Goal: Communication & Community: Answer question/provide support

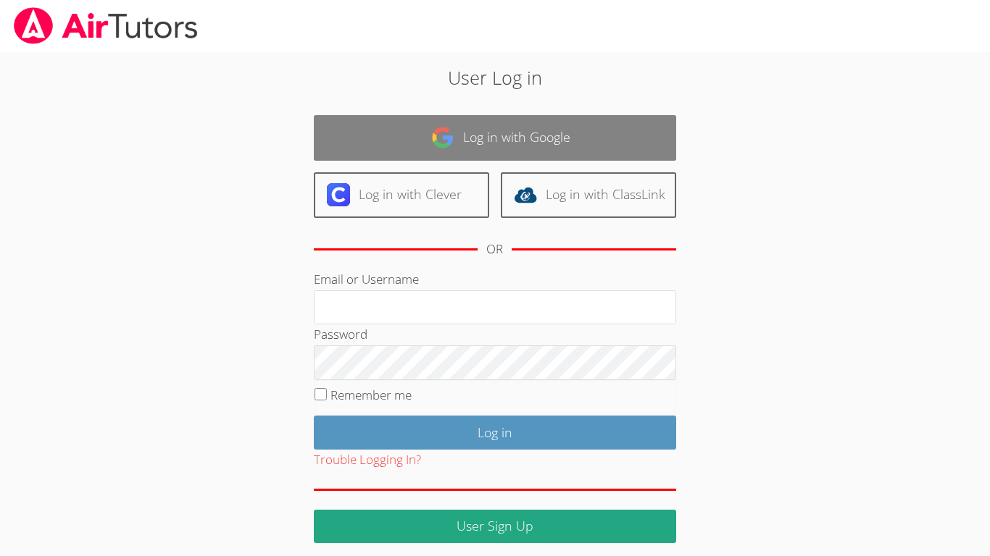
click at [417, 135] on link "Log in with Google" at bounding box center [495, 138] width 362 height 46
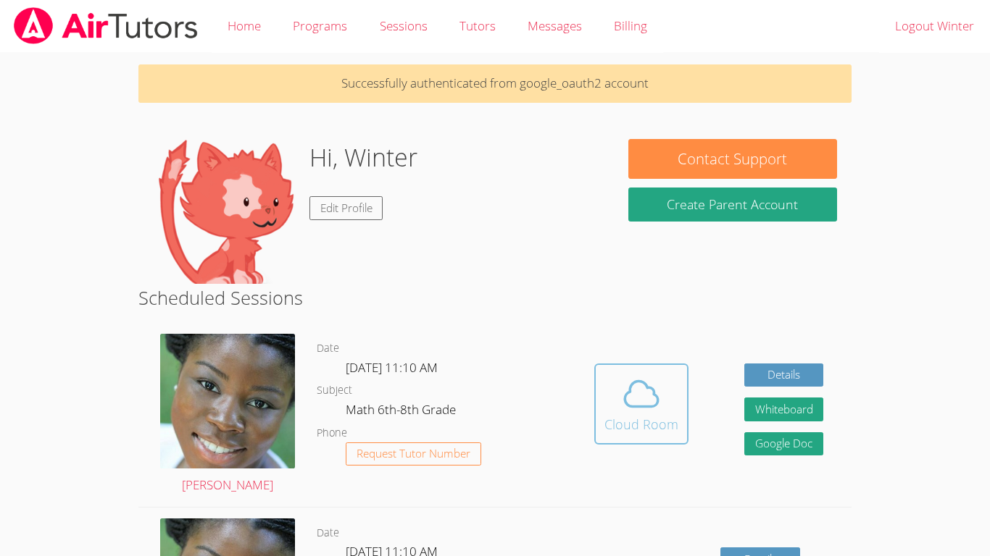
click at [656, 411] on icon at bounding box center [641, 394] width 41 height 41
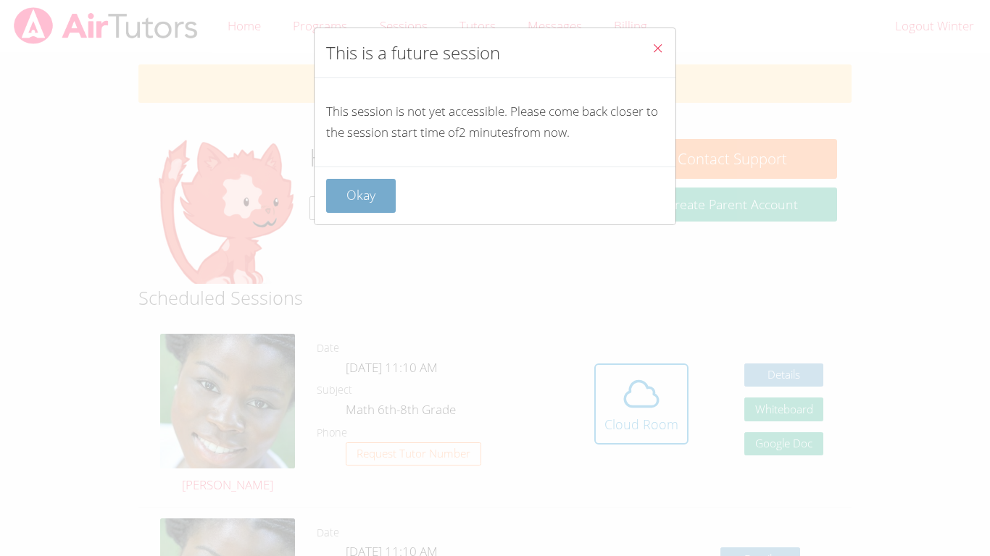
click at [366, 179] on button "Okay" at bounding box center [361, 196] width 70 height 34
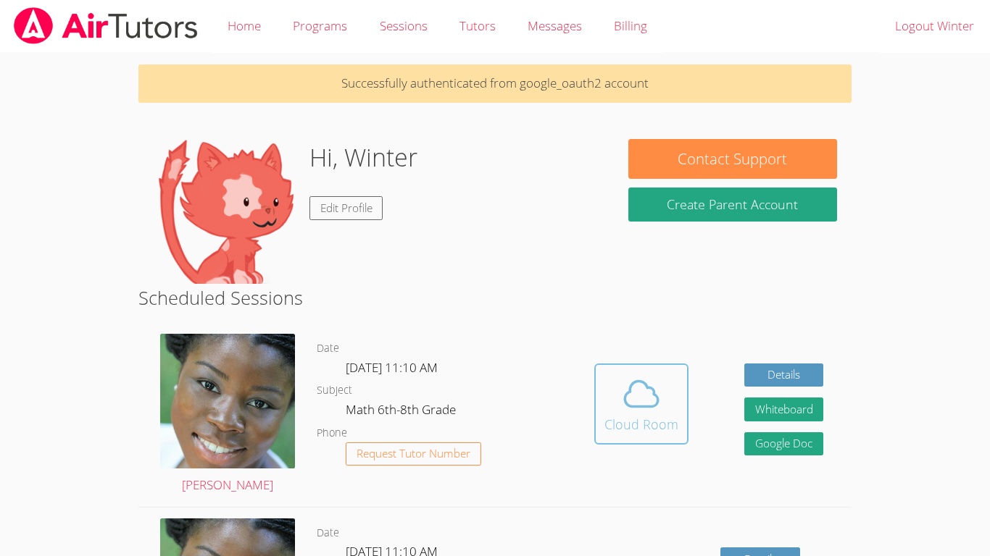
click at [634, 377] on icon at bounding box center [641, 394] width 41 height 41
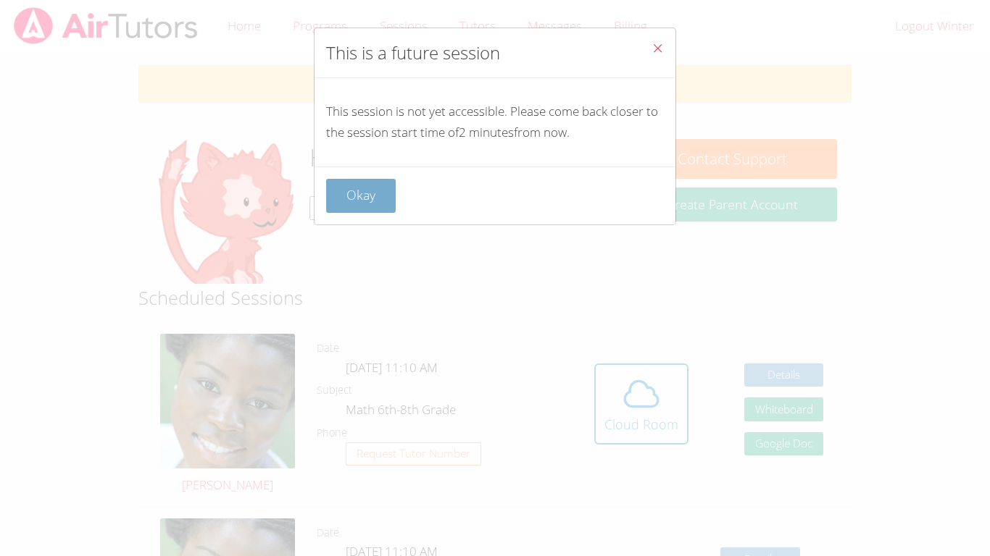
click at [363, 204] on button "Okay" at bounding box center [361, 196] width 70 height 34
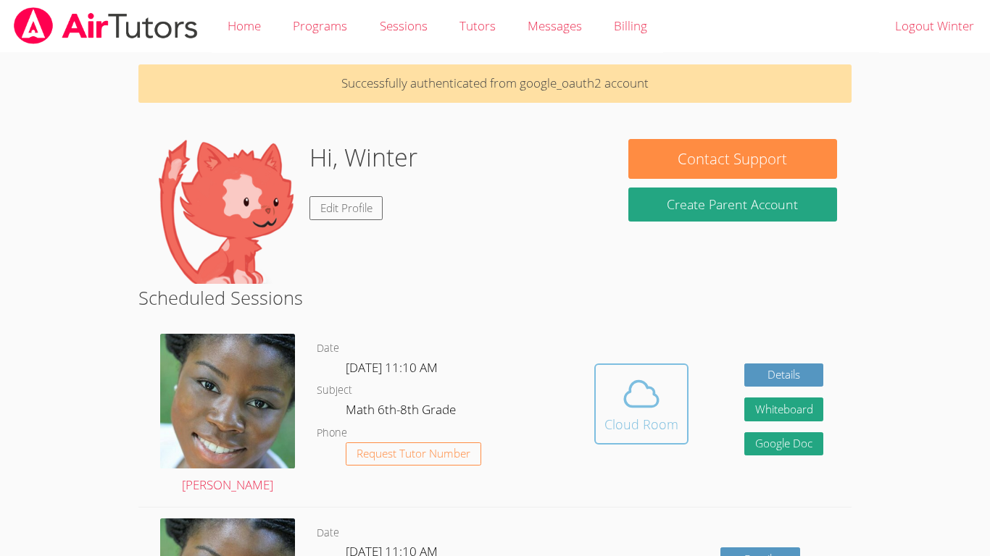
click at [630, 396] on icon at bounding box center [641, 394] width 41 height 41
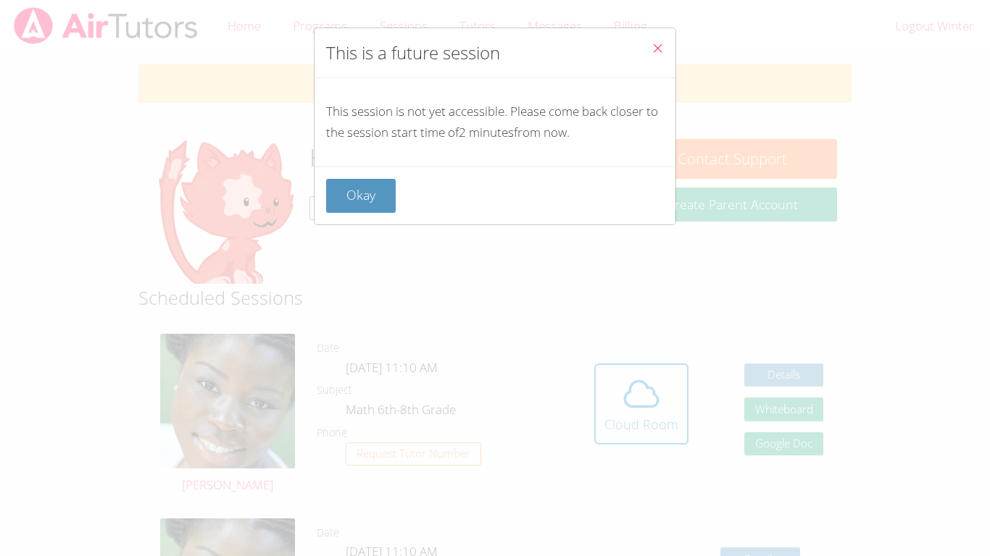
click at [325, 205] on div "Okay" at bounding box center [494, 196] width 361 height 58
click at [327, 196] on button "Okay" at bounding box center [361, 196] width 70 height 34
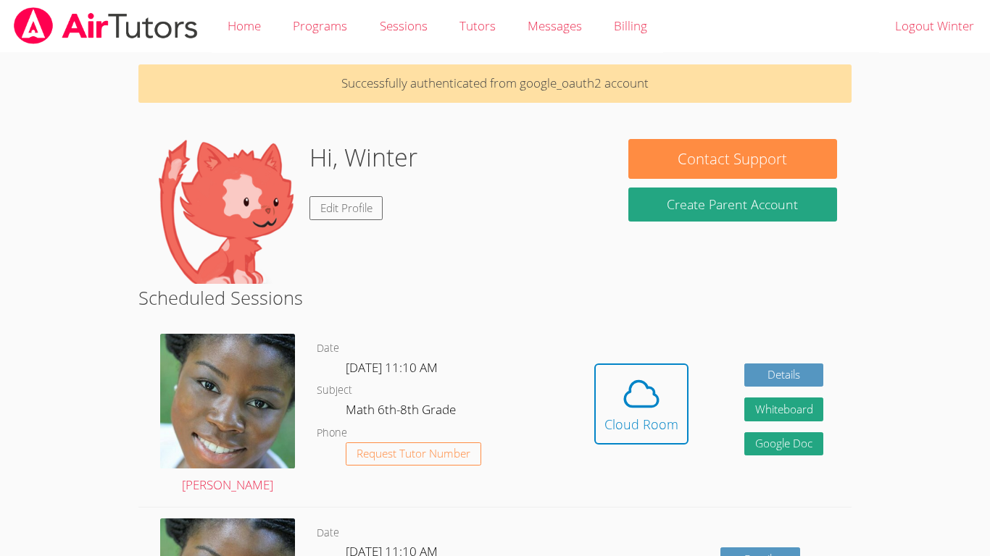
click at [690, 451] on div "Hidden Cloud Room Details Whiteboard Hidden Google Doc" at bounding box center [708, 415] width 285 height 184
click at [623, 407] on icon at bounding box center [641, 394] width 41 height 41
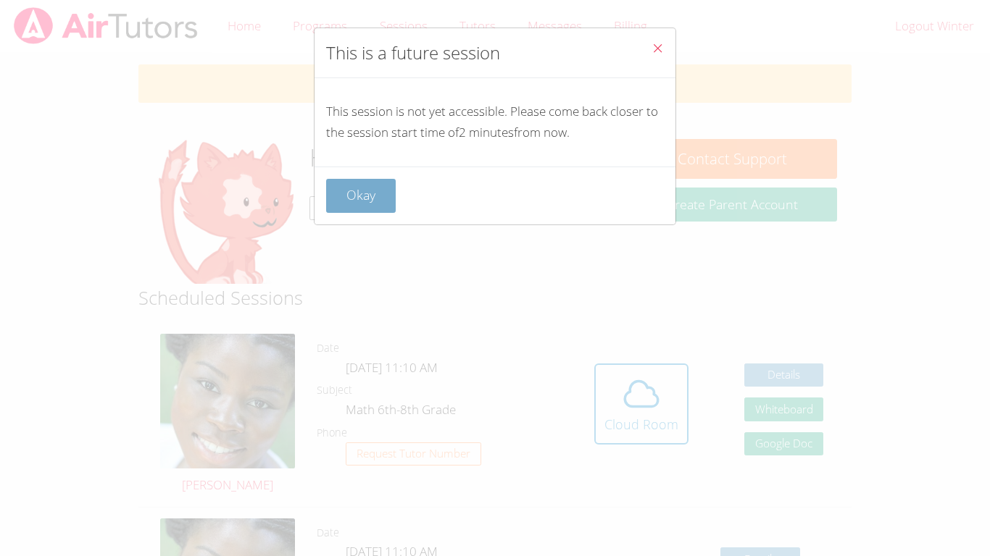
click at [334, 194] on button "Okay" at bounding box center [361, 196] width 70 height 34
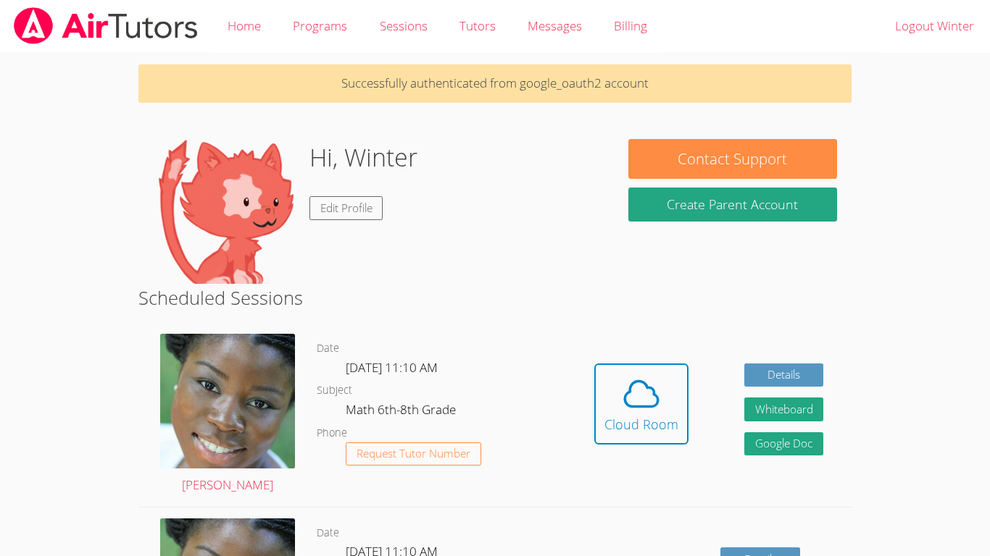
click at [134, 48] on link at bounding box center [106, 26] width 212 height 52
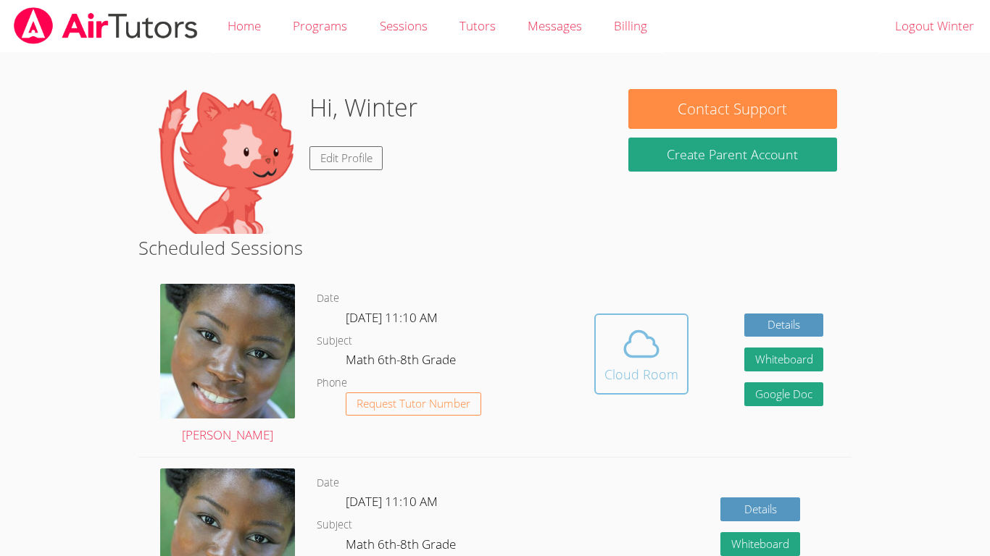
click at [638, 367] on div "Cloud Room" at bounding box center [641, 374] width 74 height 20
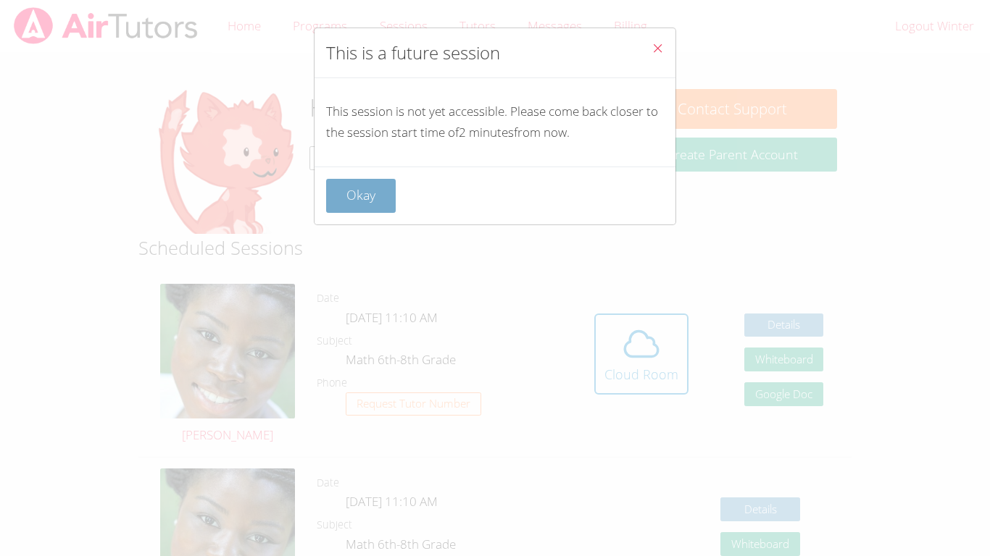
click at [338, 205] on button "Okay" at bounding box center [361, 196] width 70 height 34
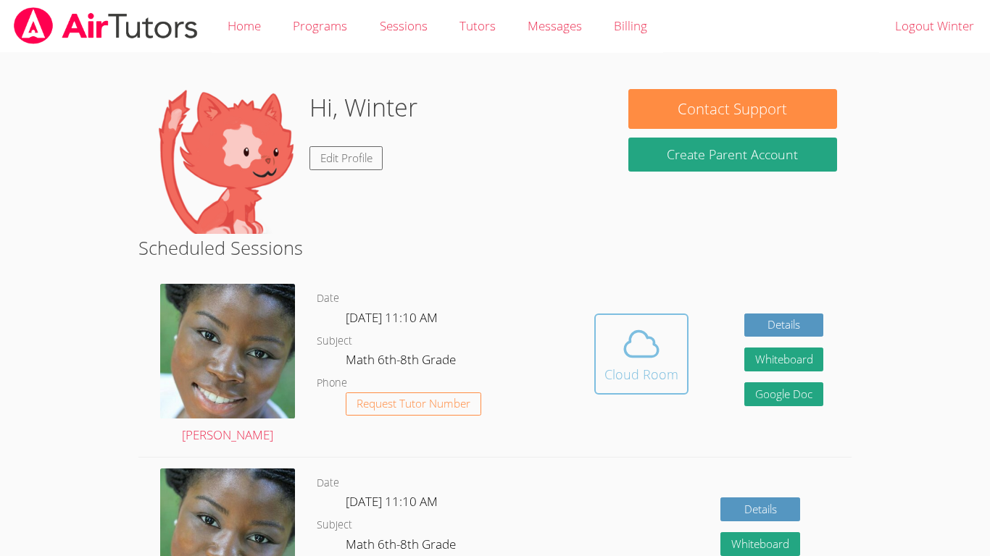
click at [616, 337] on span at bounding box center [641, 344] width 74 height 41
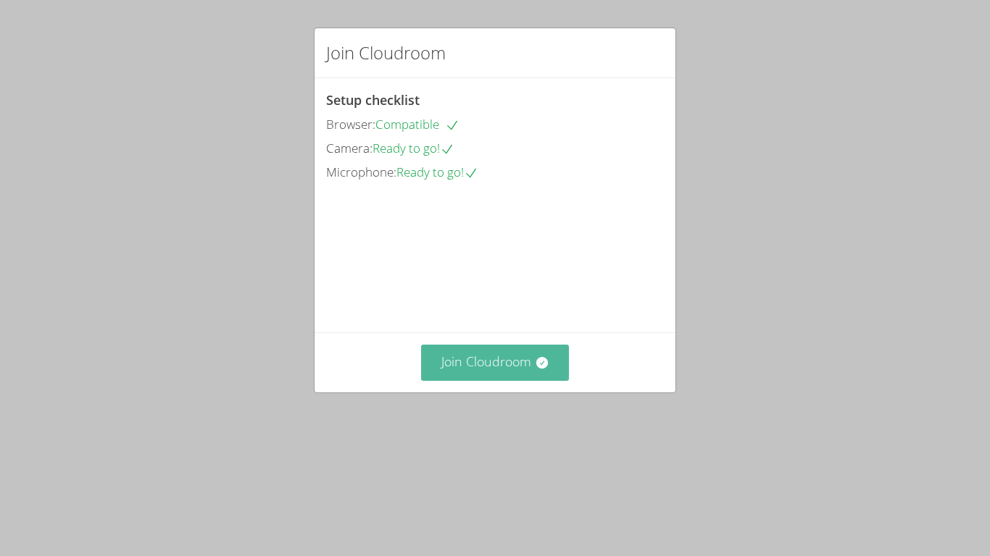
click at [467, 380] on button "Join Cloudroom" at bounding box center [495, 362] width 149 height 35
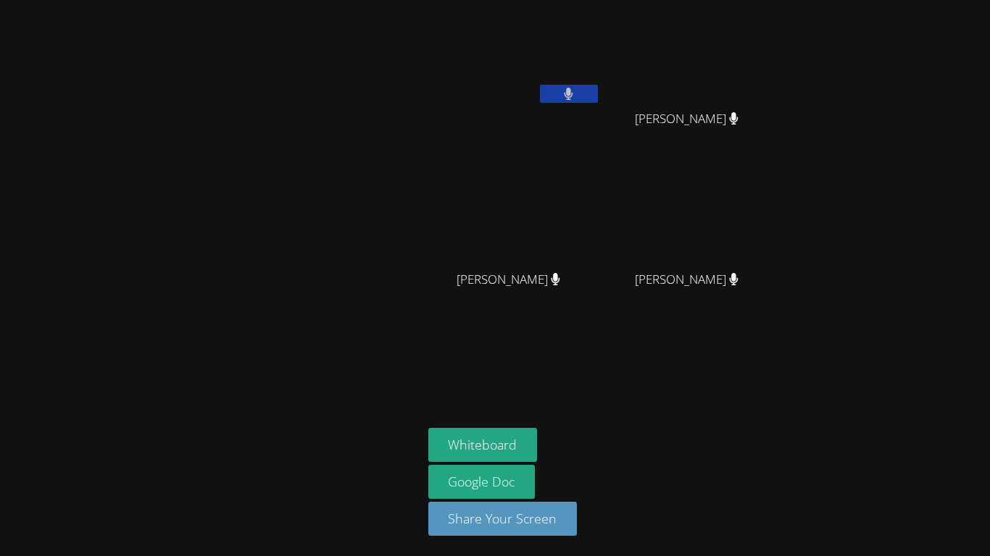
click at [563, 85] on button at bounding box center [569, 94] width 58 height 18
click at [566, 97] on icon at bounding box center [568, 94] width 15 height 12
click at [564, 93] on icon at bounding box center [568, 94] width 9 height 12
click at [562, 91] on icon at bounding box center [568, 94] width 15 height 12
click at [562, 91] on button at bounding box center [569, 94] width 58 height 18
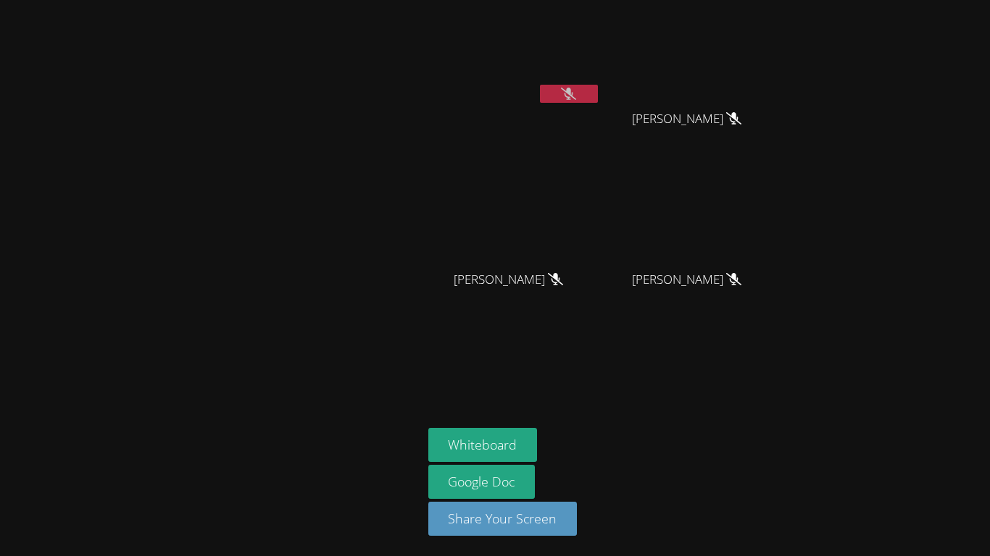
click at [562, 91] on icon at bounding box center [568, 94] width 15 height 12
click at [562, 91] on button at bounding box center [569, 94] width 58 height 18
click at [562, 91] on icon at bounding box center [568, 94] width 15 height 12
click at [559, 88] on button at bounding box center [569, 94] width 58 height 18
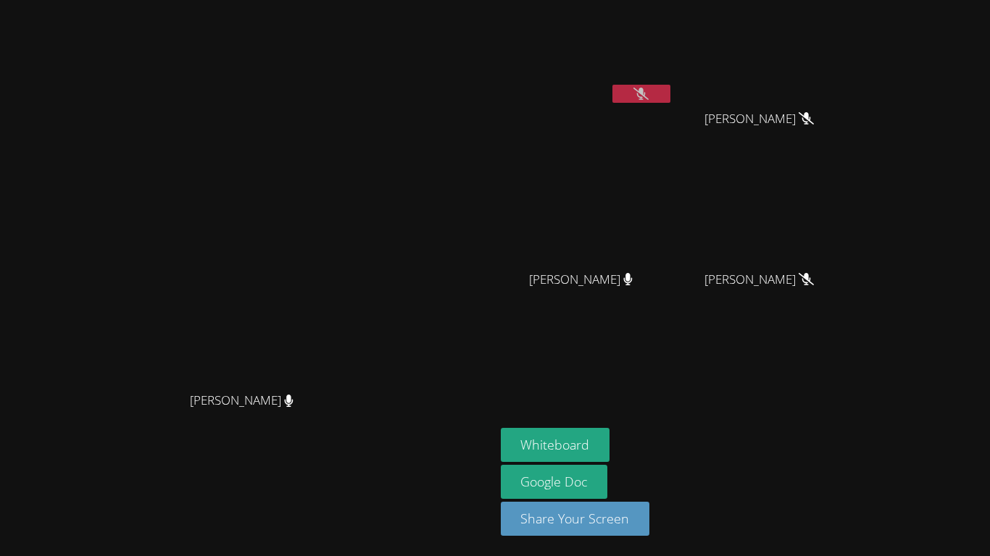
click at [670, 93] on button at bounding box center [641, 94] width 58 height 18
click at [610, 462] on form "Whiteboard" at bounding box center [555, 446] width 109 height 37
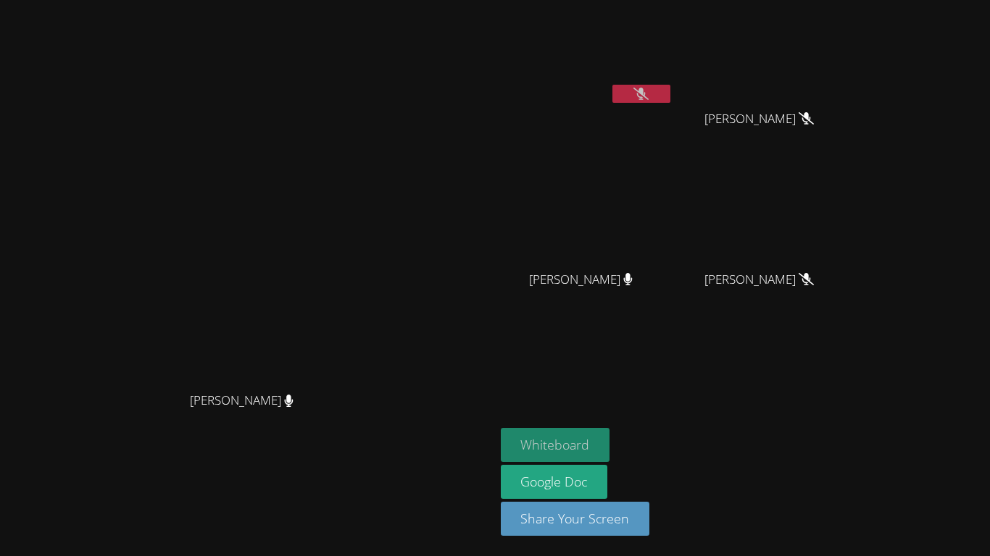
click at [610, 460] on button "Whiteboard" at bounding box center [555, 445] width 109 height 34
click at [648, 90] on icon at bounding box center [640, 94] width 15 height 12
click at [645, 88] on icon at bounding box center [640, 94] width 9 height 12
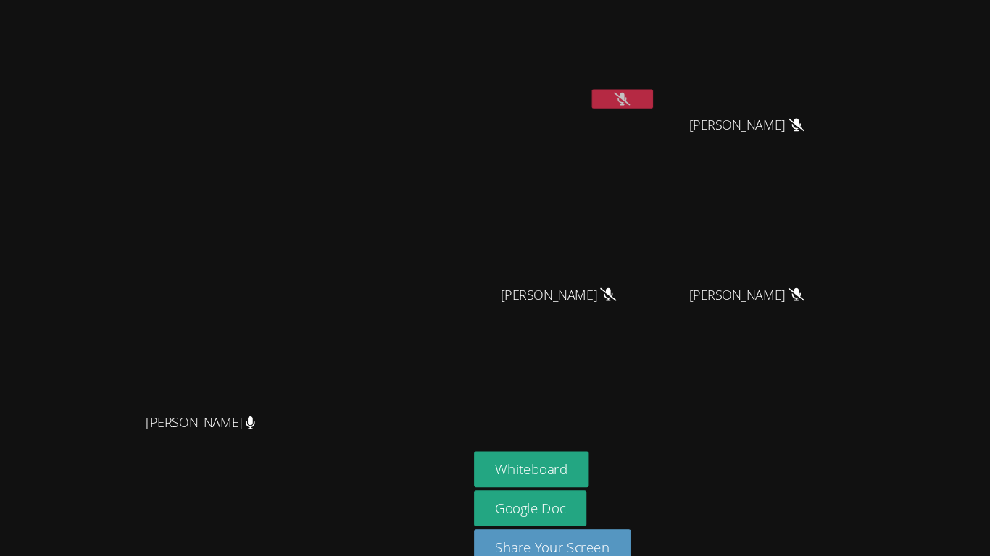
click at [670, 91] on button at bounding box center [641, 94] width 58 height 18
click at [670, 90] on button at bounding box center [641, 94] width 58 height 18
click at [673, 104] on div "Winter Montgomery" at bounding box center [587, 58] width 172 height 104
click at [670, 95] on button at bounding box center [641, 94] width 58 height 18
click at [356, 115] on video at bounding box center [246, 250] width 217 height 272
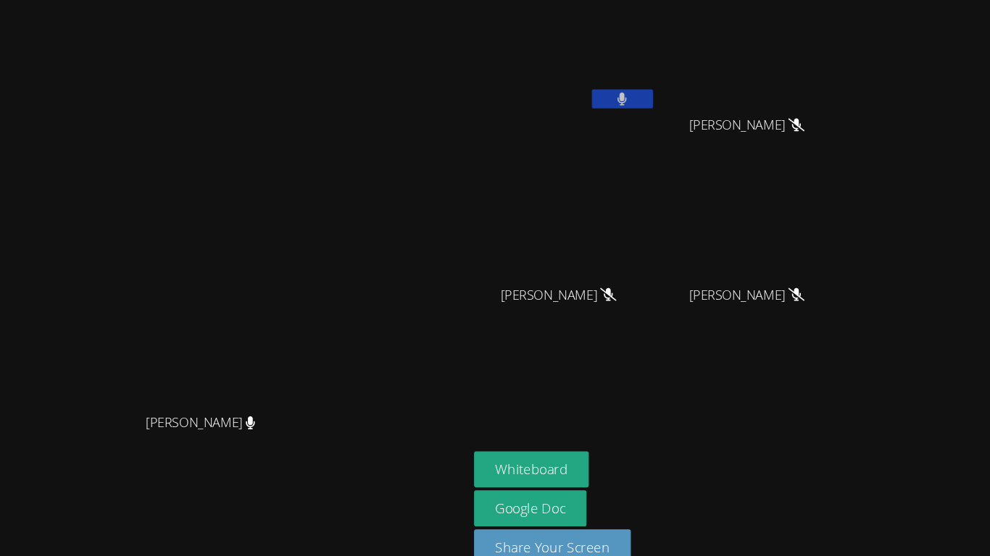
click at [645, 93] on icon at bounding box center [641, 94] width 9 height 12
click at [670, 93] on button at bounding box center [641, 94] width 58 height 18
click at [670, 86] on button at bounding box center [641, 94] width 58 height 18
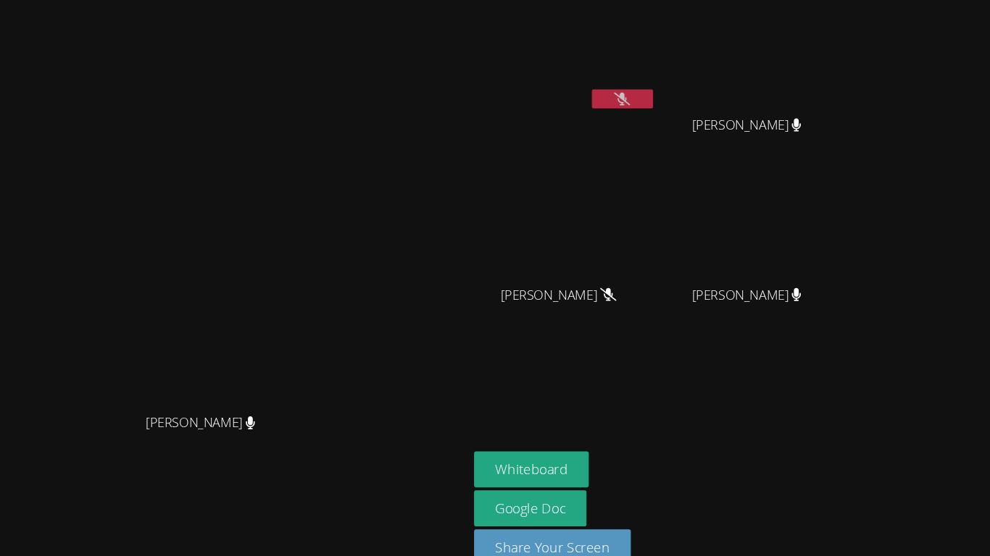
click at [648, 94] on icon at bounding box center [640, 94] width 15 height 12
click at [670, 99] on button at bounding box center [641, 94] width 58 height 18
click at [356, 146] on video at bounding box center [246, 250] width 217 height 272
click at [610, 435] on button "Whiteboard" at bounding box center [555, 445] width 109 height 34
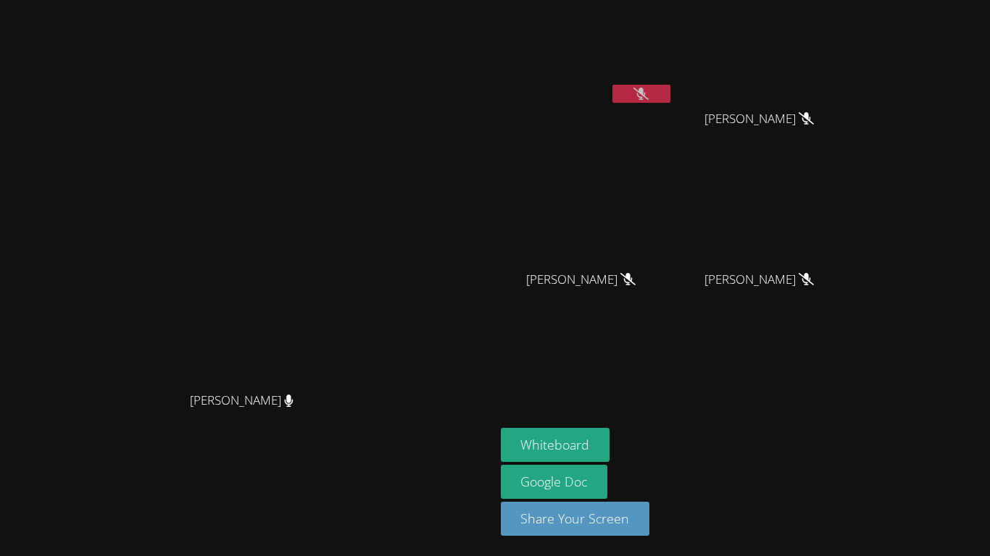
click at [670, 86] on button at bounding box center [641, 94] width 58 height 18
click at [670, 100] on button at bounding box center [641, 94] width 58 height 18
click at [673, 88] on video at bounding box center [587, 54] width 172 height 97
click at [670, 95] on button at bounding box center [641, 94] width 58 height 18
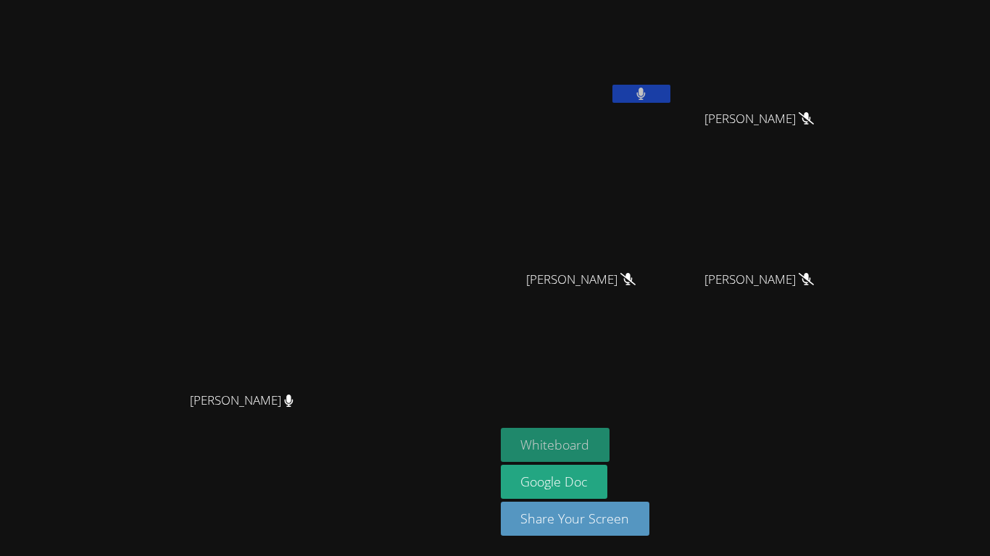
click at [610, 438] on button "Whiteboard" at bounding box center [555, 445] width 109 height 34
click at [645, 91] on icon at bounding box center [640, 94] width 9 height 12
click at [610, 442] on button "Whiteboard" at bounding box center [555, 445] width 109 height 34
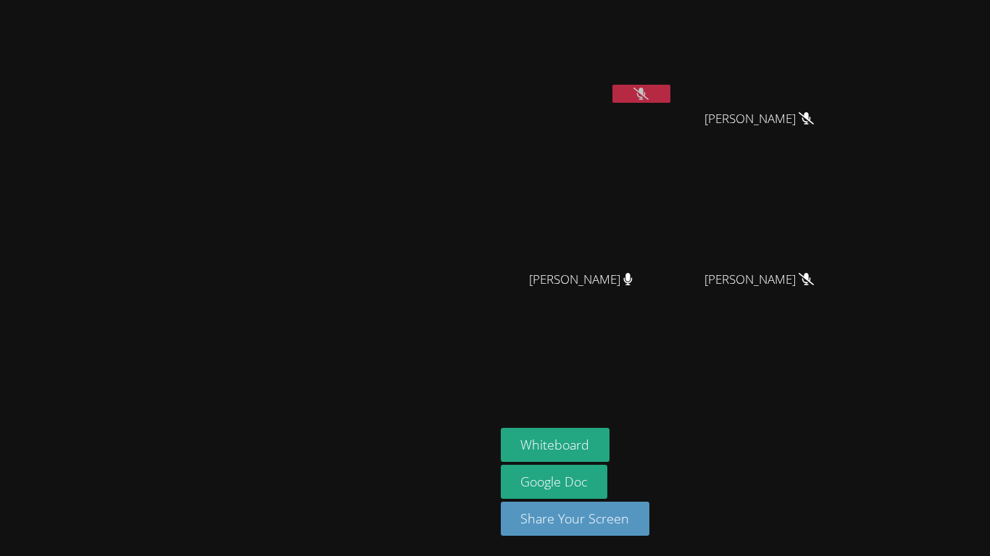
click at [670, 85] on button at bounding box center [641, 94] width 58 height 18
click at [670, 93] on button at bounding box center [641, 94] width 58 height 18
click at [673, 212] on video at bounding box center [587, 215] width 172 height 97
click at [670, 89] on button at bounding box center [641, 94] width 58 height 18
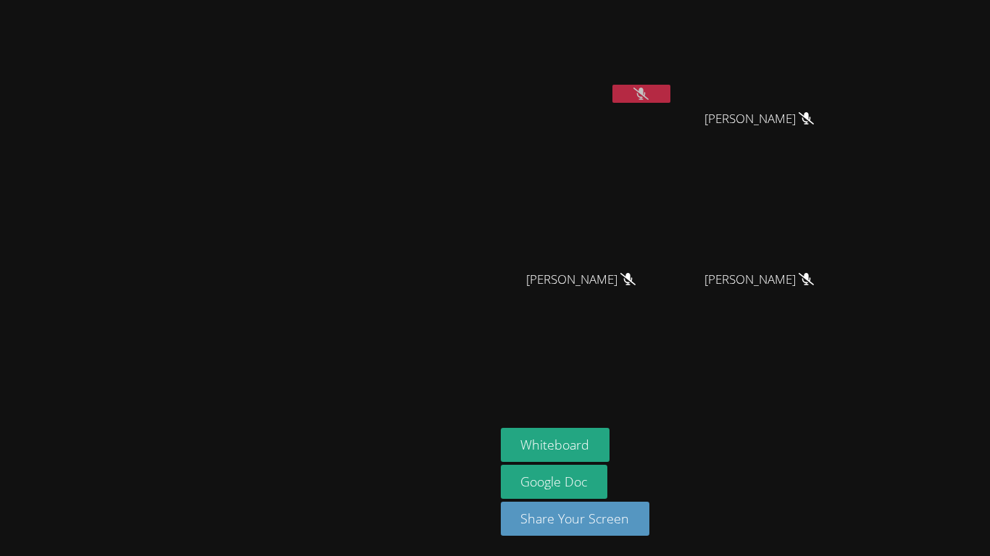
click at [670, 89] on button at bounding box center [641, 94] width 58 height 18
click at [670, 92] on button at bounding box center [641, 94] width 58 height 18
click at [610, 428] on button "Whiteboard" at bounding box center [555, 445] width 109 height 34
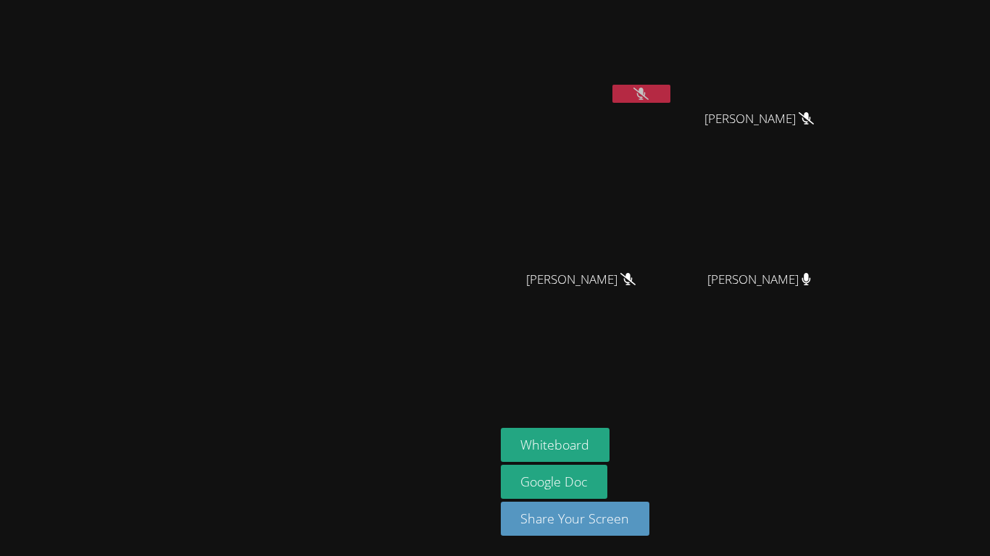
click at [670, 88] on button at bounding box center [641, 94] width 58 height 18
click at [670, 101] on button at bounding box center [641, 94] width 58 height 18
click at [670, 92] on button at bounding box center [641, 94] width 58 height 18
click at [610, 432] on button "Whiteboard" at bounding box center [555, 445] width 109 height 34
click at [670, 93] on button at bounding box center [641, 94] width 58 height 18
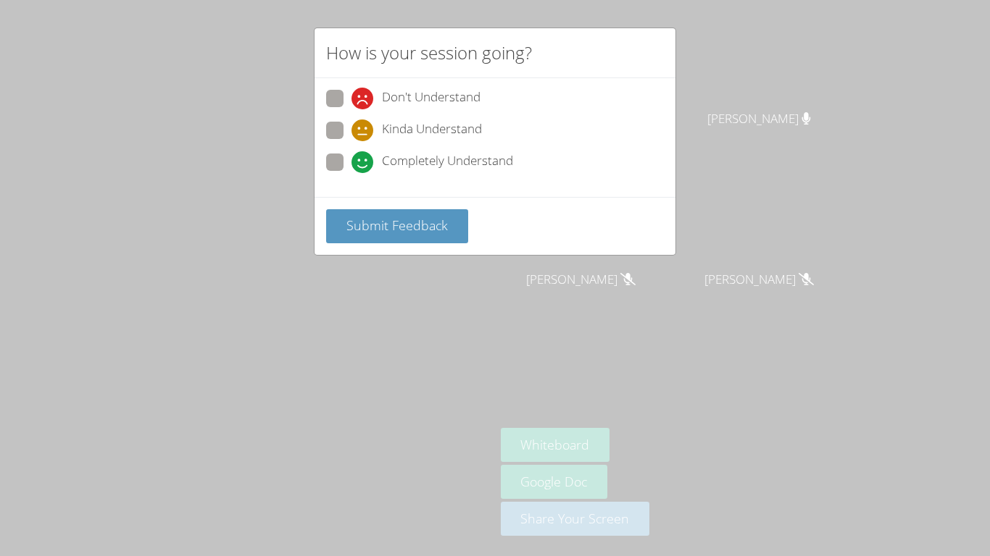
click at [422, 161] on span "Completely Understand" at bounding box center [447, 162] width 131 height 22
click at [364, 161] on input "Completely Understand" at bounding box center [357, 160] width 12 height 12
radio input "true"
click at [429, 209] on button "Submit Feedback" at bounding box center [397, 226] width 142 height 34
